Goal: Task Accomplishment & Management: Use online tool/utility

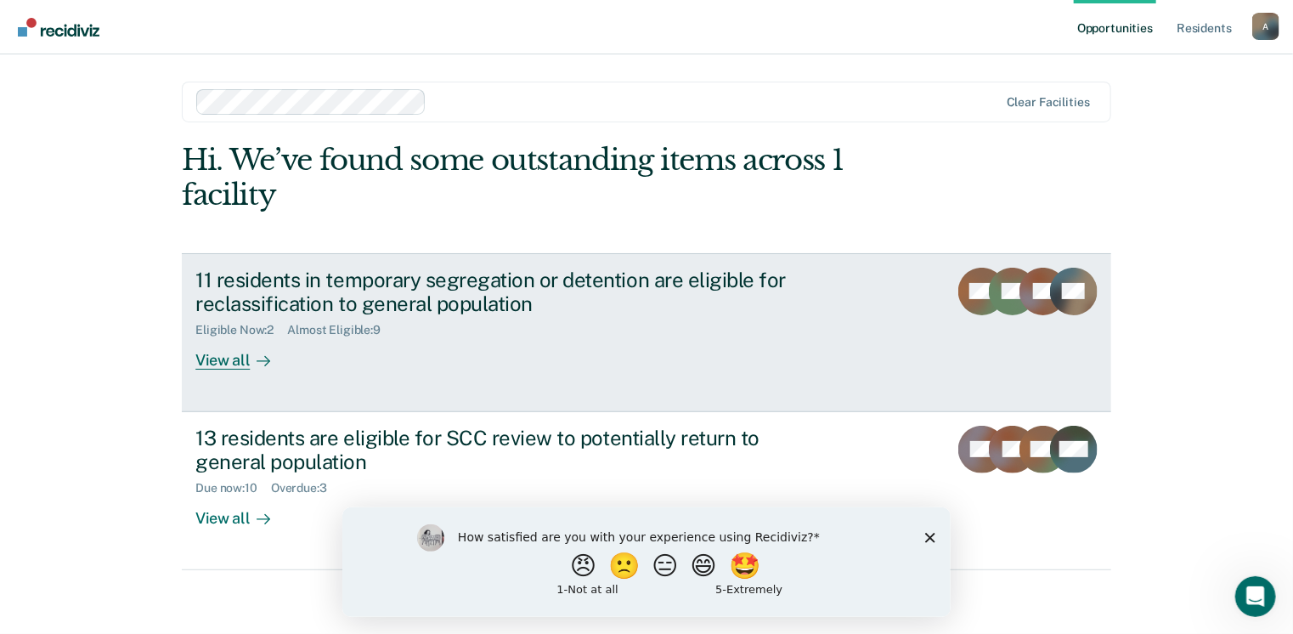
click at [234, 363] on div "View all" at bounding box center [242, 353] width 95 height 33
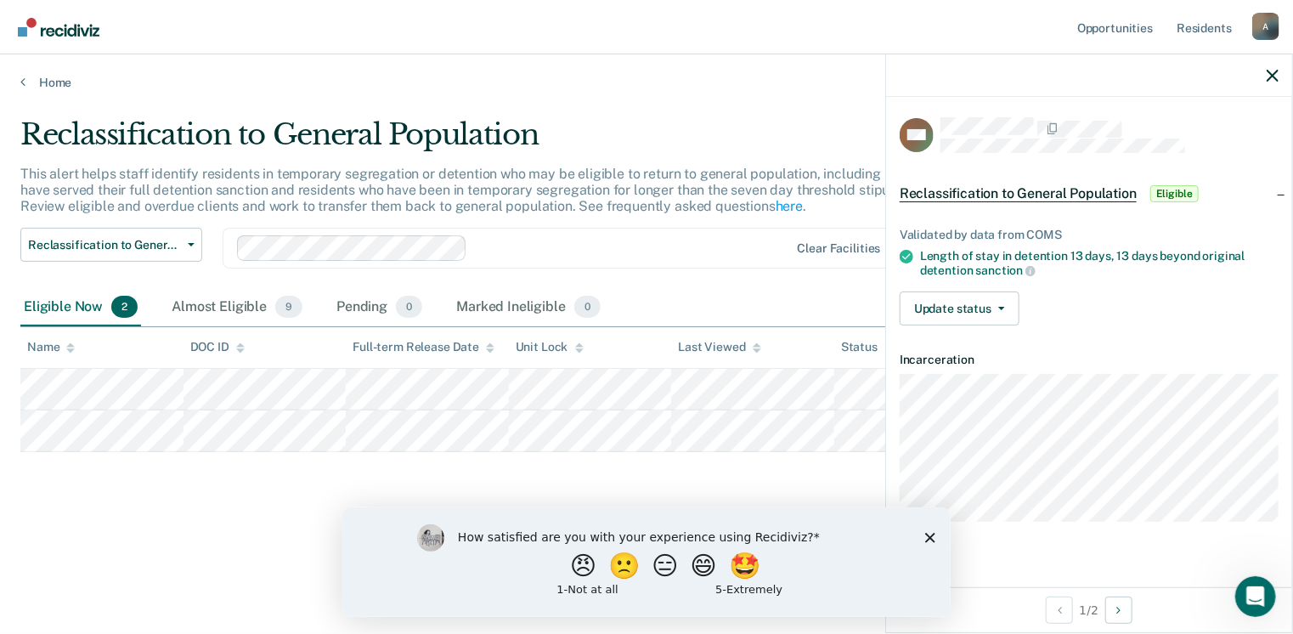
click at [927, 532] on icon "Close survey" at bounding box center [929, 537] width 10 height 10
